Goal: Information Seeking & Learning: Learn about a topic

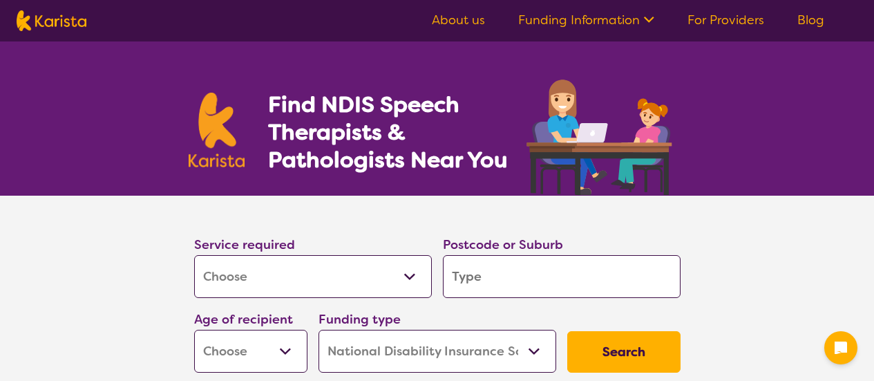
select select "[MEDICAL_DATA]"
select select "NDIS"
select select "[MEDICAL_DATA]"
select select "NDIS"
click at [300, 287] on select "Allied Health Assistant Assessment ([MEDICAL_DATA] or [MEDICAL_DATA]) Behaviour…" at bounding box center [313, 276] width 238 height 43
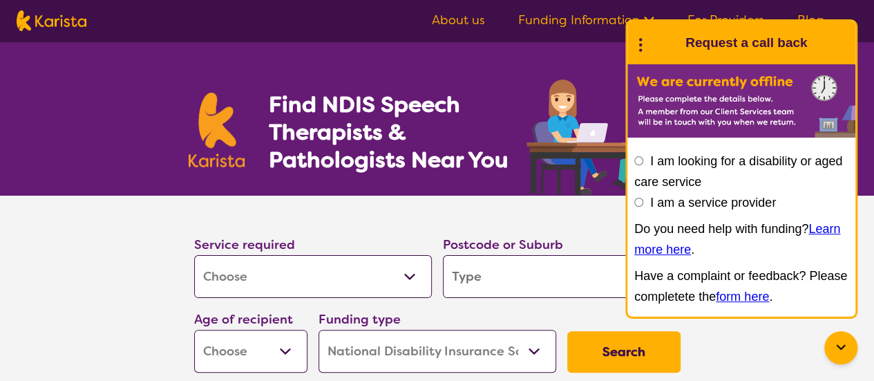
click at [194, 255] on select "Allied Health Assistant Assessment ([MEDICAL_DATA] or [MEDICAL_DATA]) Behaviour…" at bounding box center [313, 276] width 238 height 43
click at [463, 284] on input "search" at bounding box center [562, 276] width 238 height 43
type input "2"
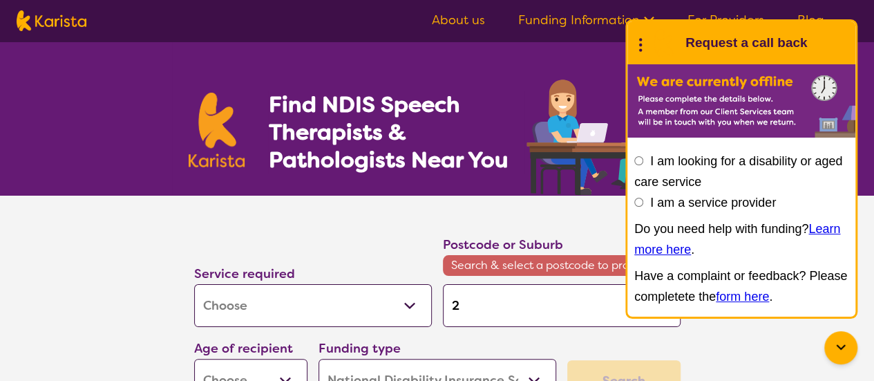
type input "22"
type input "220"
type input "2207"
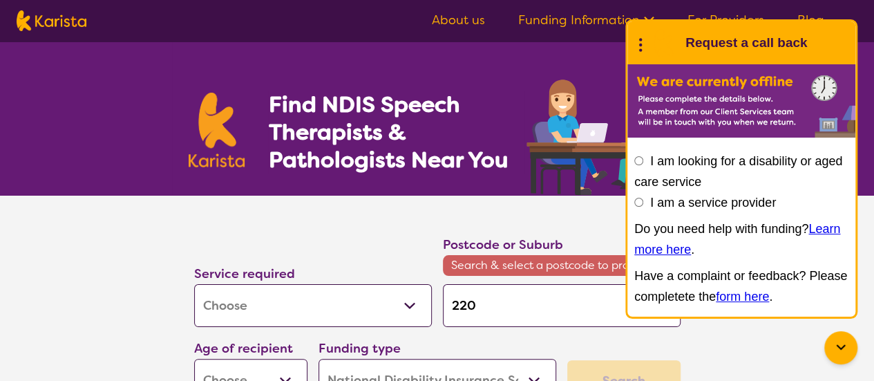
type input "2207"
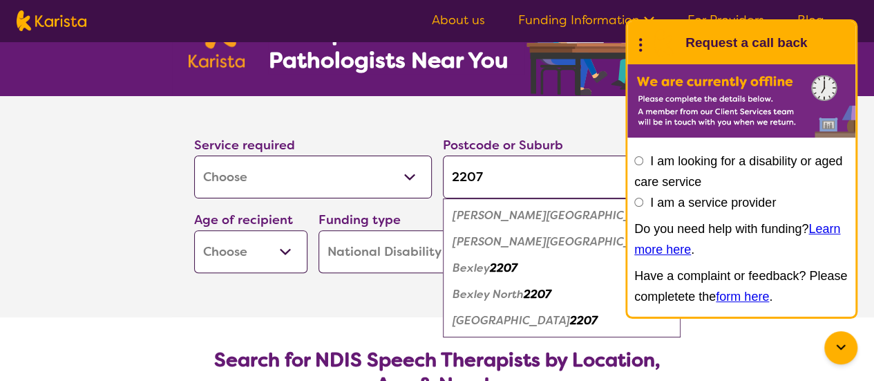
scroll to position [100, 0]
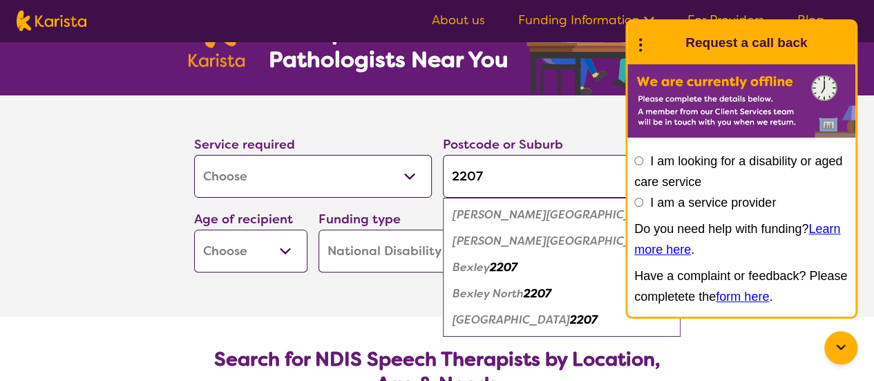
type input "220"
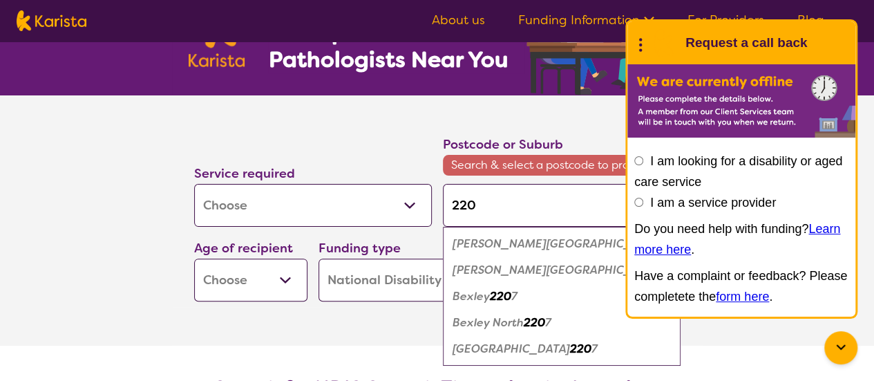
type input "2208"
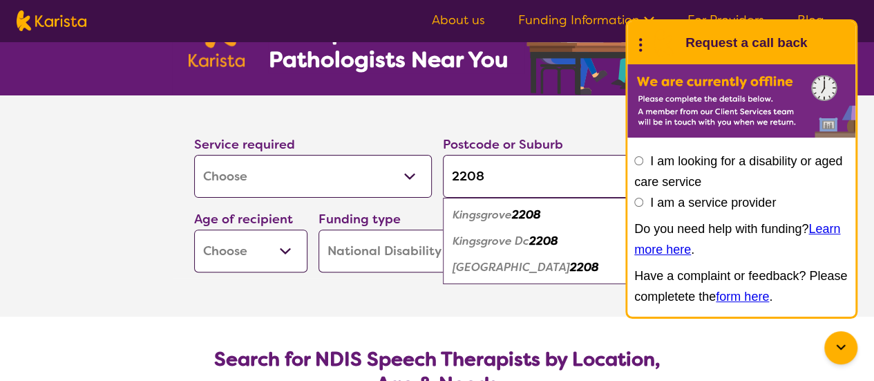
type input "2208"
click at [491, 218] on em "Kingsgrove" at bounding box center [481, 214] width 59 height 15
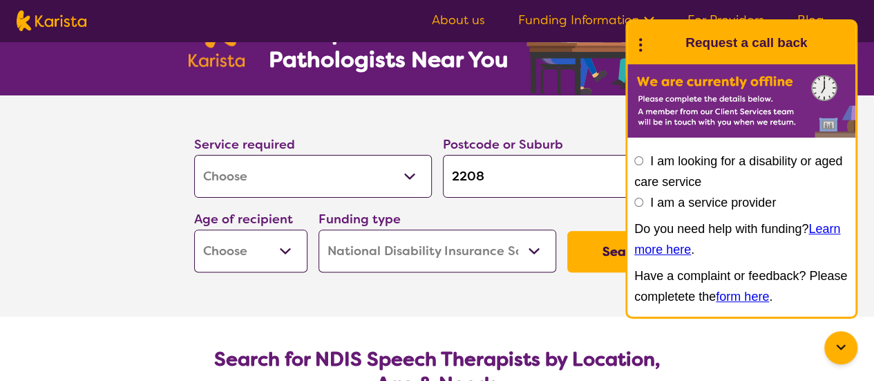
click at [642, 38] on icon at bounding box center [640, 42] width 18 height 21
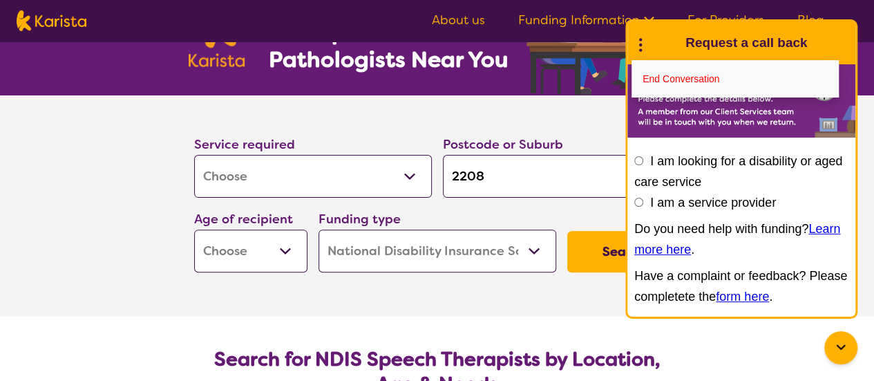
click at [642, 38] on icon at bounding box center [640, 42] width 18 height 21
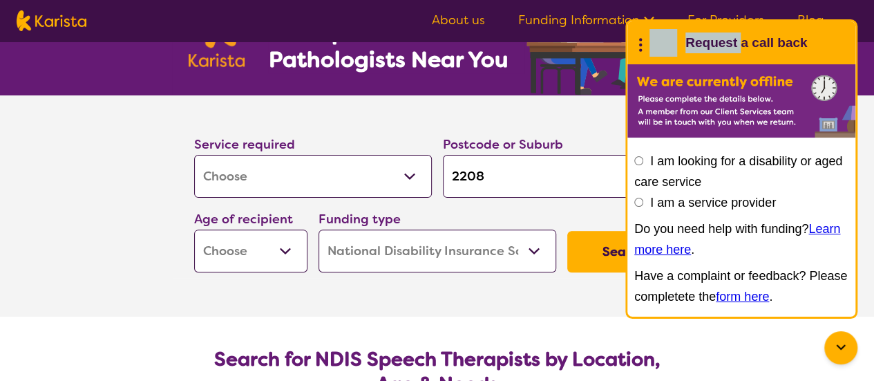
click at [642, 38] on icon at bounding box center [640, 42] width 18 height 21
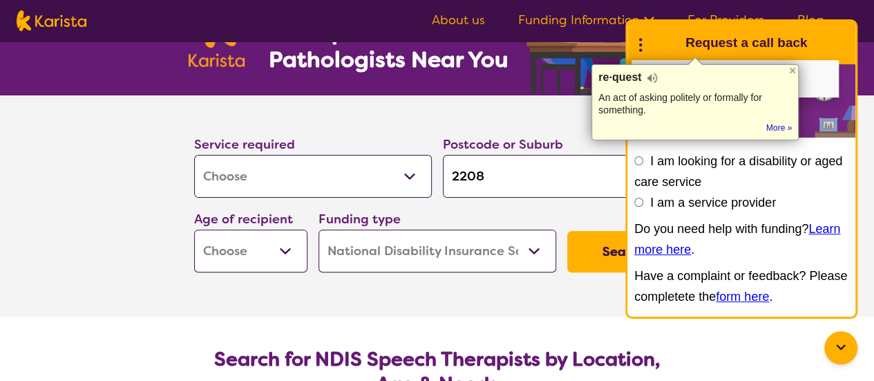
click at [632, 42] on icon at bounding box center [640, 42] width 18 height 21
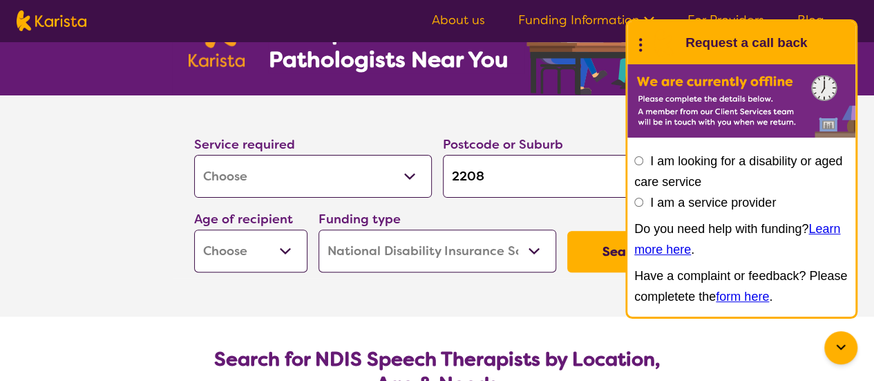
click at [644, 55] on div "End Conversation" at bounding box center [640, 43] width 18 height 35
click at [638, 39] on icon at bounding box center [640, 42] width 18 height 21
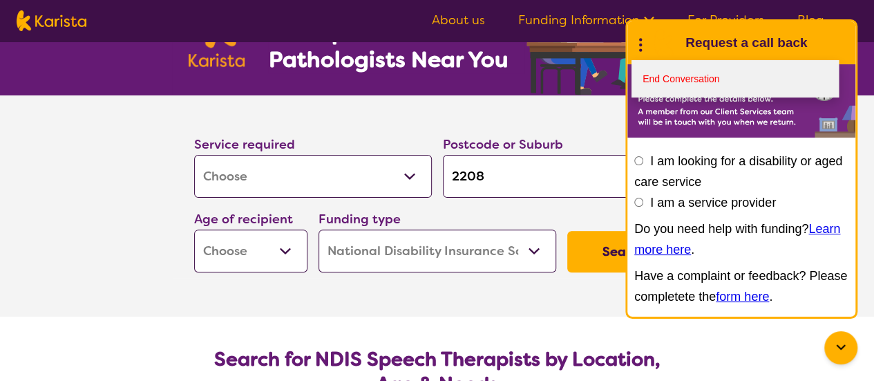
click at [648, 75] on link "End Conversation" at bounding box center [734, 78] width 207 height 37
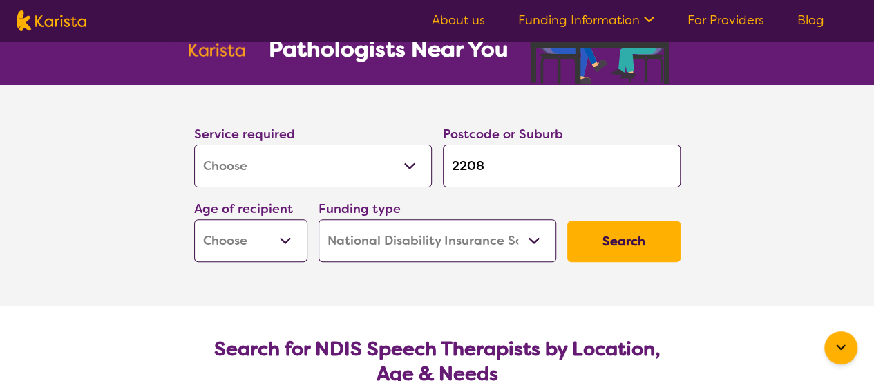
scroll to position [111, 0]
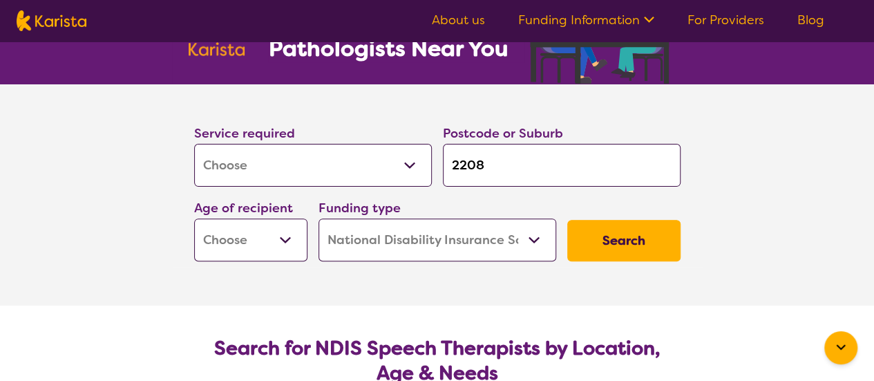
click at [289, 231] on select "Early Childhood - 0 to 9 Child - 10 to 11 Adolescent - 12 to 17 Adult - 18 to 6…" at bounding box center [250, 239] width 113 height 43
select select "EC"
click at [194, 218] on select "Early Childhood - 0 to 9 Child - 10 to 11 Adolescent - 12 to 17 Adult - 18 to 6…" at bounding box center [250, 239] width 113 height 43
select select "EC"
click at [385, 252] on select "Home Care Package (HCP) National Disability Insurance Scheme (NDIS) I don't know" at bounding box center [437, 239] width 238 height 43
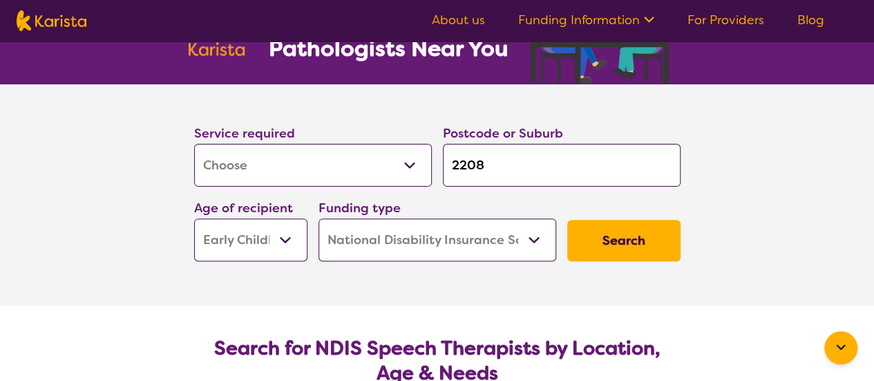
select select "i-don-t-know"
click at [318, 218] on select "Home Care Package (HCP) National Disability Insurance Scheme (NDIS) I don't know" at bounding box center [437, 239] width 238 height 43
select select "i-don-t-know"
click at [608, 234] on button "Search" at bounding box center [623, 240] width 113 height 41
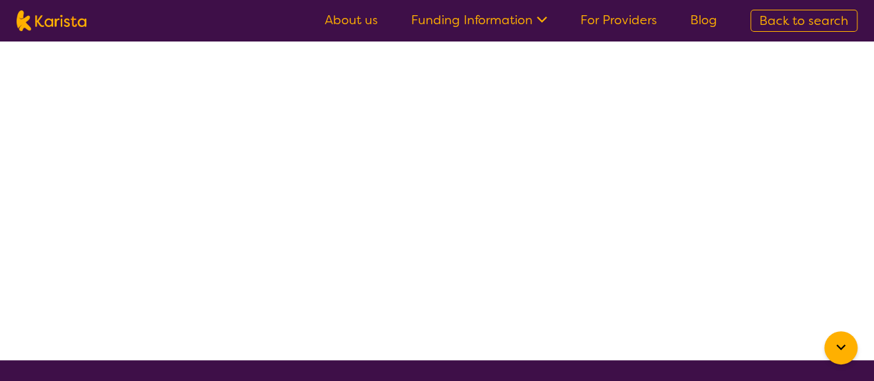
select select "[MEDICAL_DATA]"
select select "EC"
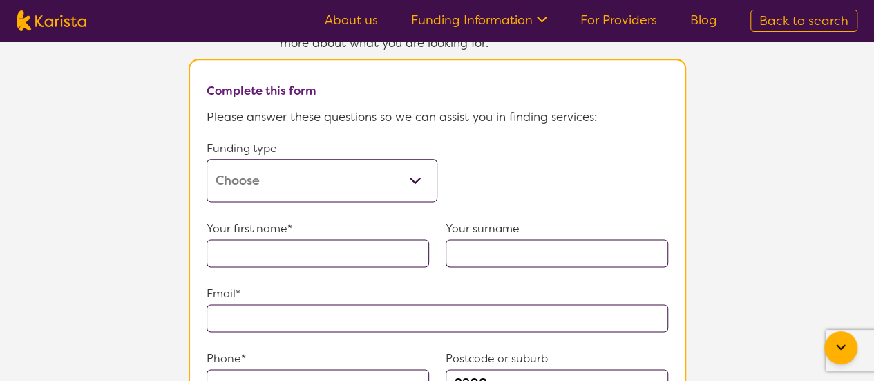
scroll to position [835, 0]
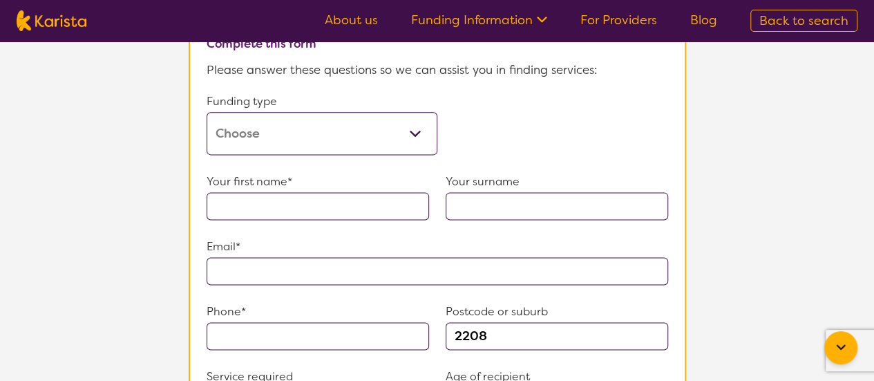
select select "[MEDICAL_DATA]"
select select "EC"
select select "NDIS"
select select "[MEDICAL_DATA]"
select select "EC"
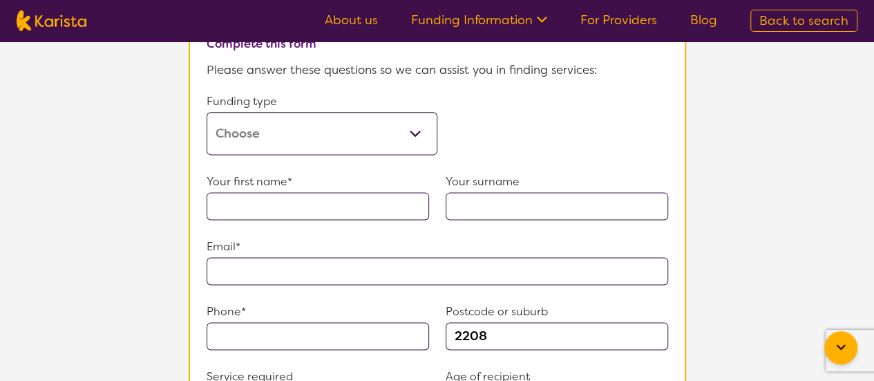
select select "NDIS"
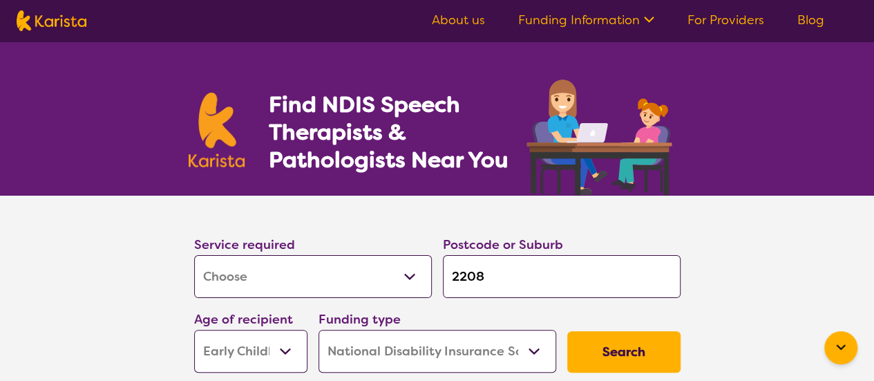
scroll to position [100, 0]
